Goal: Transaction & Acquisition: Purchase product/service

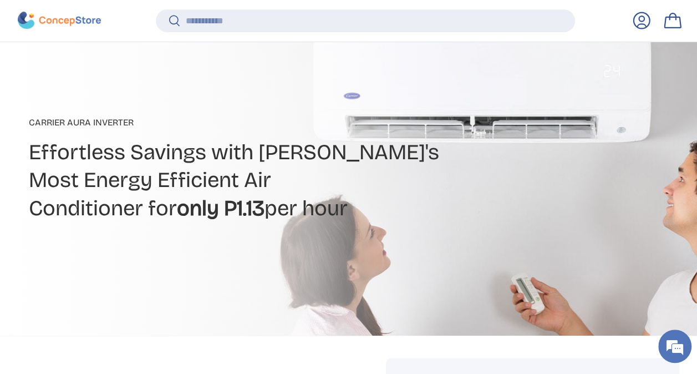
scroll to position [385, 0]
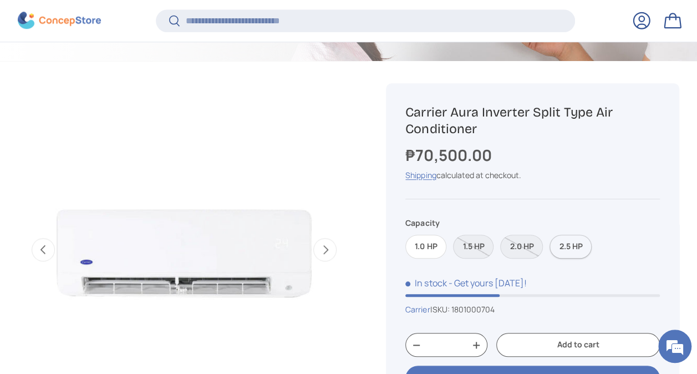
click at [577, 248] on label "2.5 HP" at bounding box center [570, 247] width 42 height 24
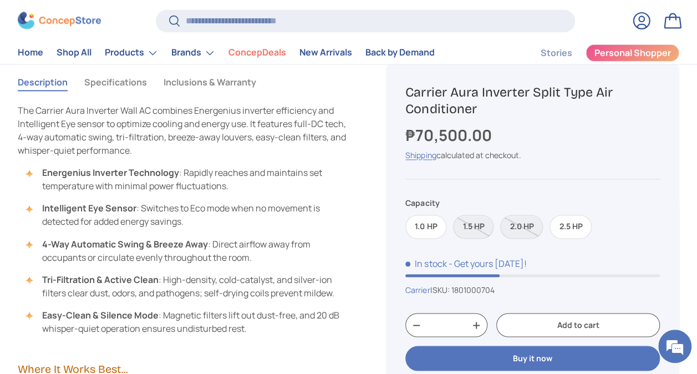
scroll to position [776, 0]
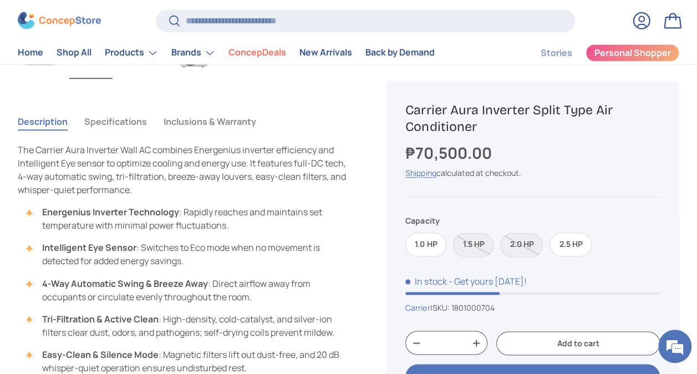
click at [189, 114] on button "Inclusions & Warranty" at bounding box center [210, 122] width 93 height 26
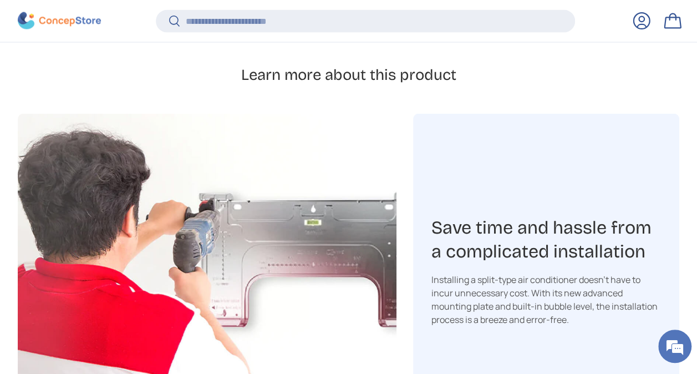
scroll to position [1273, 0]
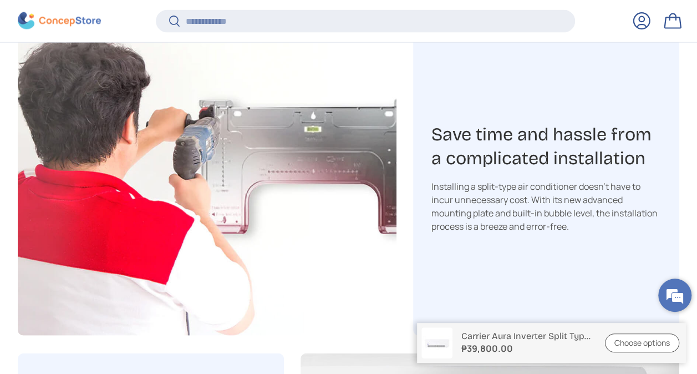
click at [673, 291] on em at bounding box center [675, 295] width 30 height 30
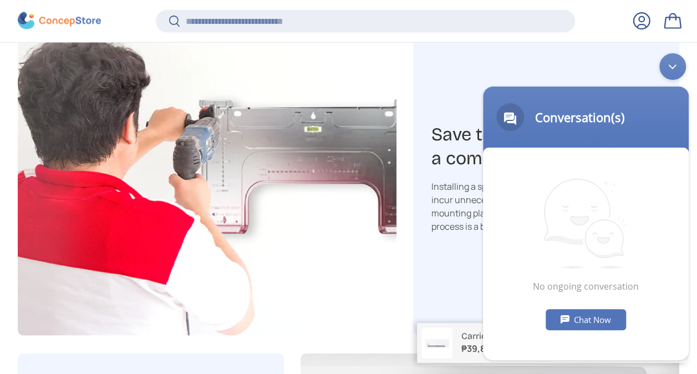
click at [577, 318] on div "Chat Now" at bounding box center [586, 319] width 80 height 21
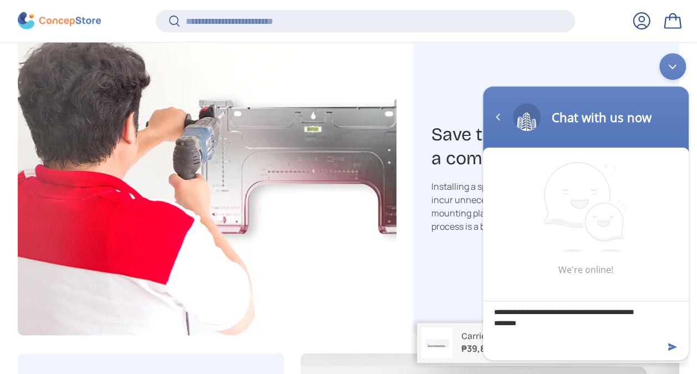
drag, startPoint x: 571, startPoint y: 325, endPoint x: 504, endPoint y: 313, distance: 68.2
click at [504, 313] on textarea "**********" at bounding box center [586, 320] width 206 height 39
drag, startPoint x: 574, startPoint y: 316, endPoint x: 549, endPoint y: 309, distance: 25.3
click at [574, 315] on textarea "**********" at bounding box center [586, 320] width 206 height 39
click at [528, 314] on textarea "**********" at bounding box center [586, 320] width 206 height 39
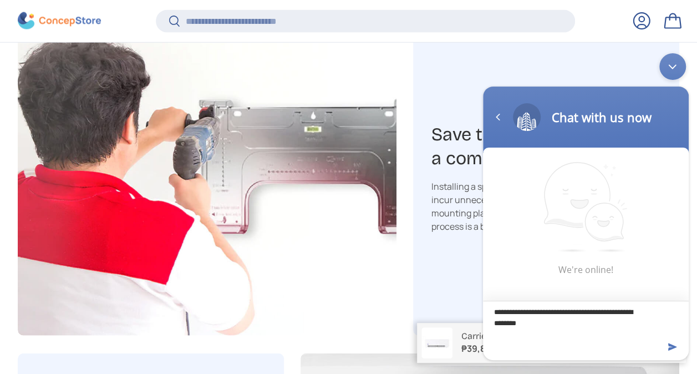
click at [523, 313] on textarea "**********" at bounding box center [586, 320] width 206 height 39
click at [583, 314] on textarea "**********" at bounding box center [586, 320] width 206 height 39
click at [546, 327] on textarea "**********" at bounding box center [586, 320] width 206 height 39
drag, startPoint x: 508, startPoint y: 324, endPoint x: 527, endPoint y: 322, distance: 19.6
click at [508, 324] on textarea "**********" at bounding box center [586, 320] width 206 height 39
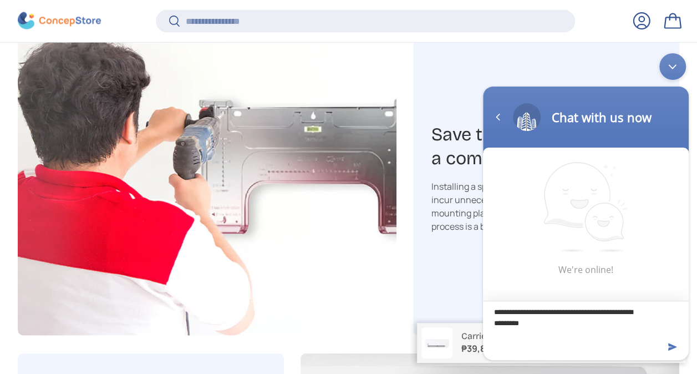
type textarea "**********"
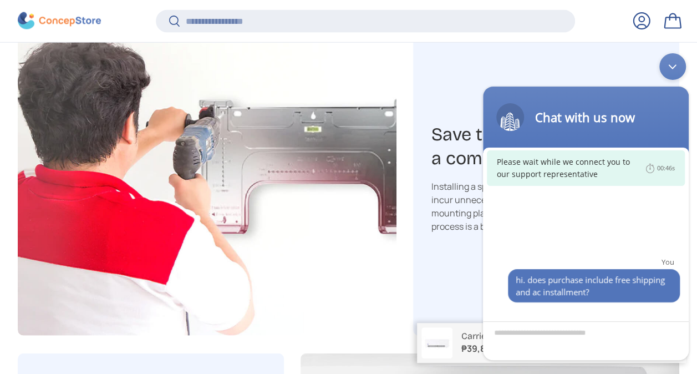
click at [459, 294] on div "Save time and hassle from a complicated installation Installing a split-type ai…" at bounding box center [546, 178] width 266 height 315
click at [677, 73] on div "Minimize live chat window" at bounding box center [672, 66] width 27 height 27
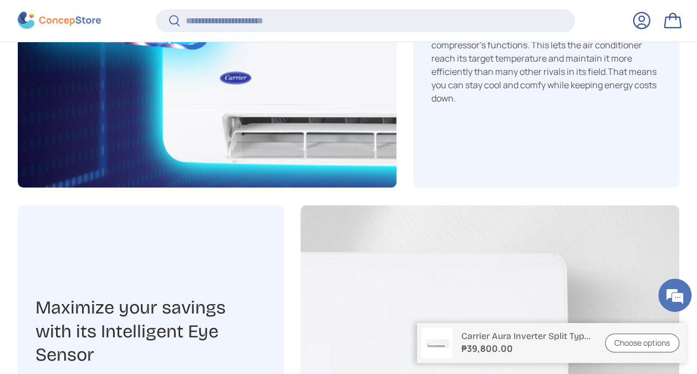
scroll to position [2105, 0]
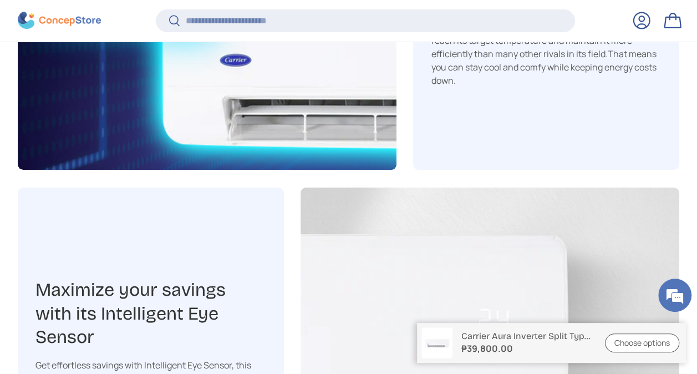
click at [647, 340] on link "Choose options" at bounding box center [642, 342] width 74 height 19
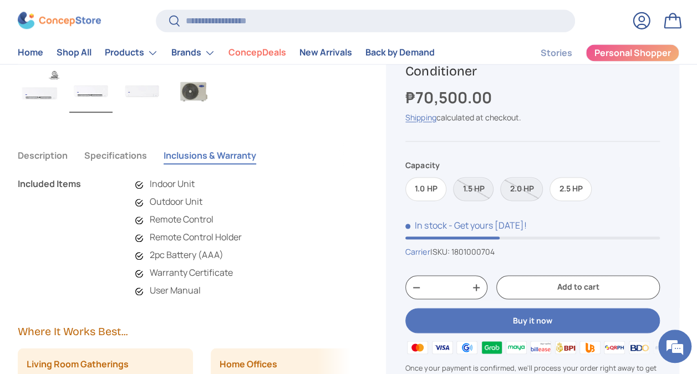
scroll to position [725, 0]
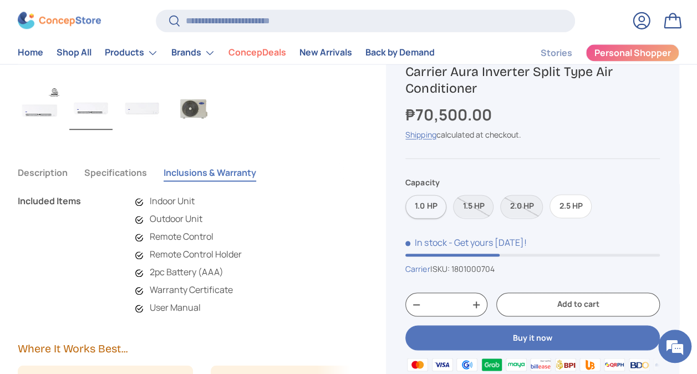
click at [418, 208] on label "1.0 HP" at bounding box center [425, 207] width 41 height 24
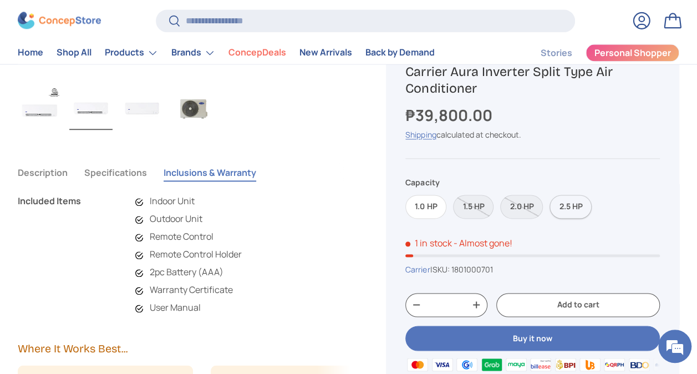
click at [584, 206] on label "2.5 HP" at bounding box center [570, 207] width 42 height 24
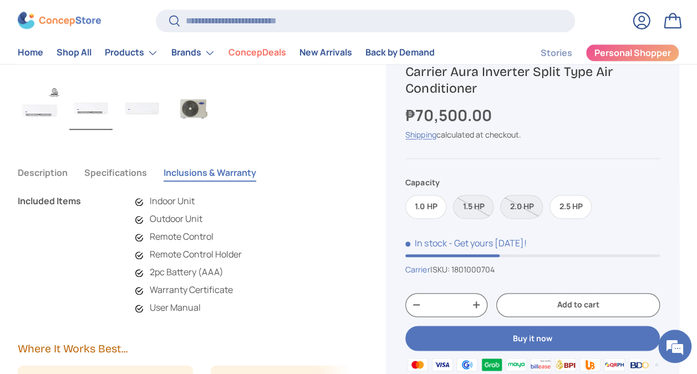
click at [585, 302] on button "Add to cart" at bounding box center [578, 305] width 164 height 24
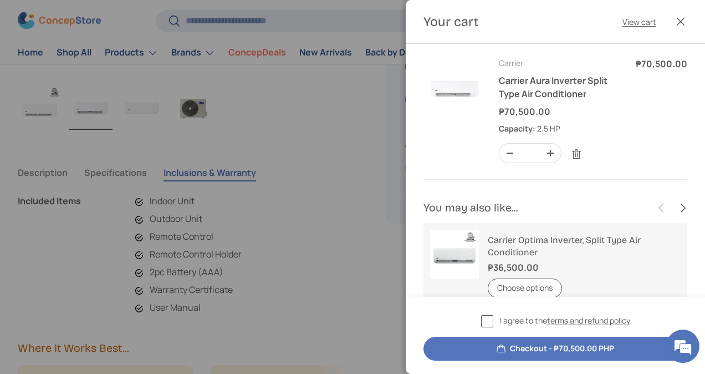
click at [386, 172] on div at bounding box center [352, 187] width 705 height 374
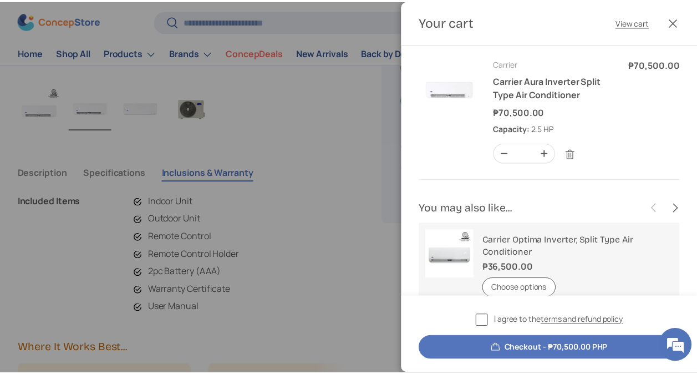
scroll to position [725, 0]
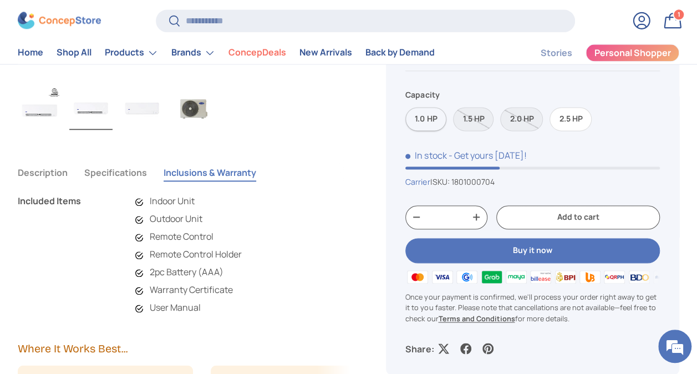
click at [420, 117] on label "1.0 HP" at bounding box center [425, 119] width 41 height 24
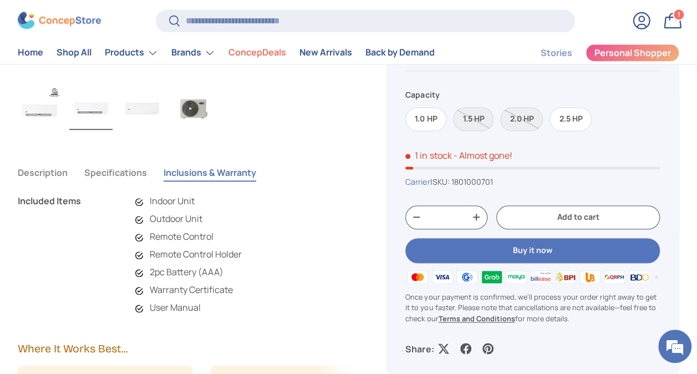
click at [575, 220] on button "Add to cart" at bounding box center [578, 217] width 164 height 24
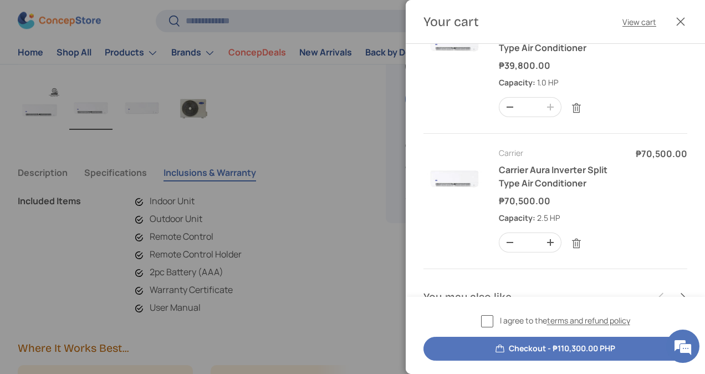
scroll to position [55, 0]
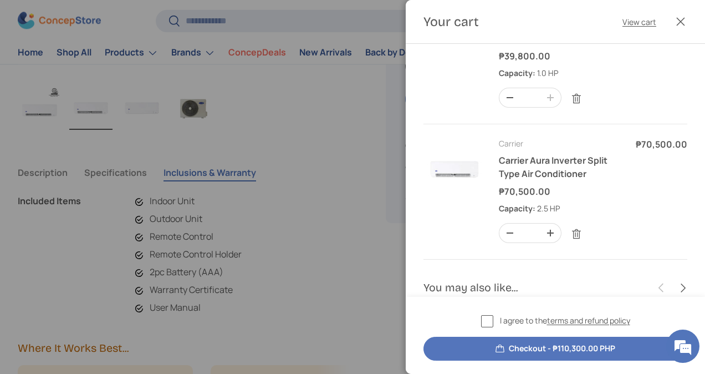
click at [487, 324] on label "I agree to the terms and refund policy" at bounding box center [555, 320] width 149 height 13
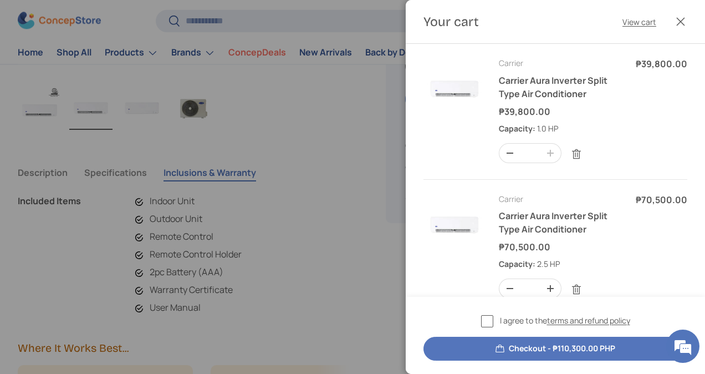
scroll to position [159, 0]
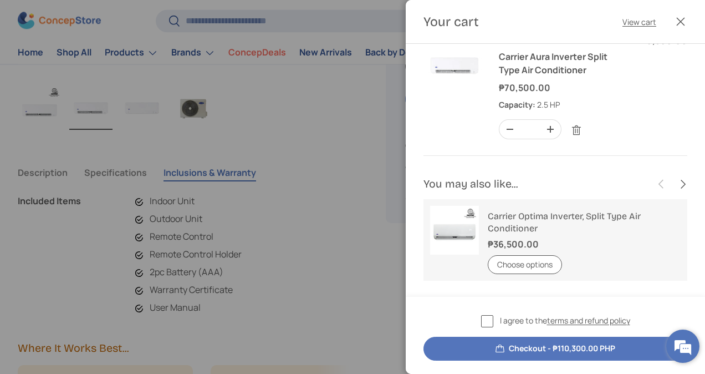
click at [691, 347] on em at bounding box center [683, 346] width 30 height 30
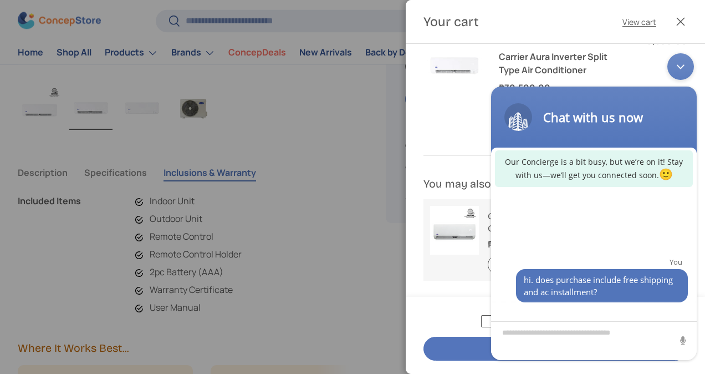
click at [279, 96] on div at bounding box center [352, 187] width 705 height 374
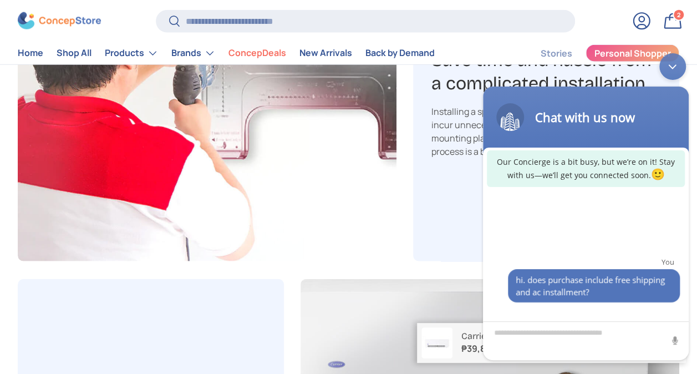
scroll to position [1335, 0]
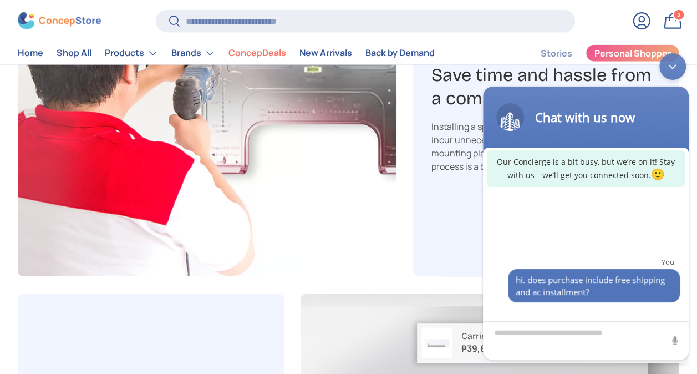
click at [671, 68] on div "Minimize live chat window" at bounding box center [672, 66] width 27 height 27
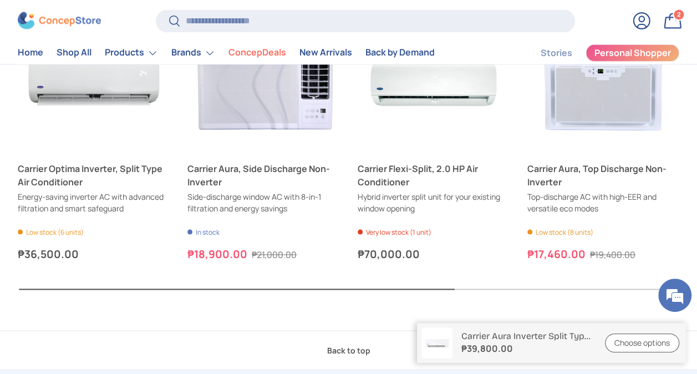
scroll to position [2998, 0]
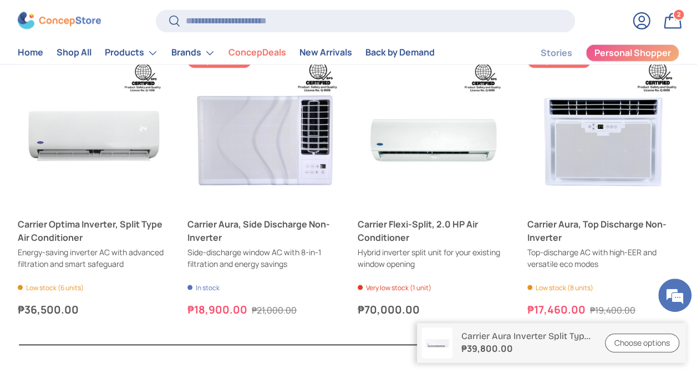
click at [669, 20] on link "Bag 2 2 items" at bounding box center [672, 20] width 24 height 24
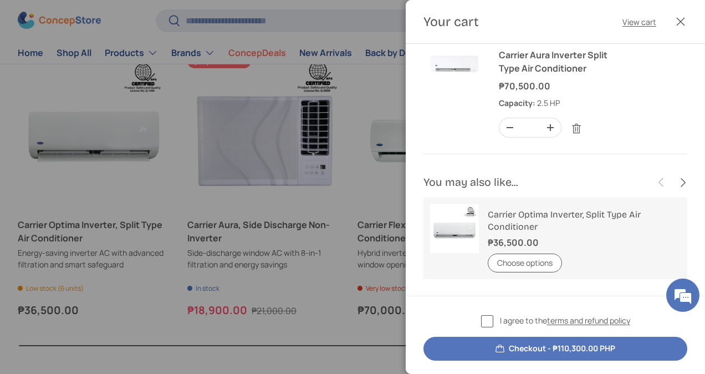
scroll to position [159, 0]
click at [576, 348] on button "Checkout - ₱110,300.00 PHP" at bounding box center [556, 349] width 264 height 24
